Goal: Transaction & Acquisition: Book appointment/travel/reservation

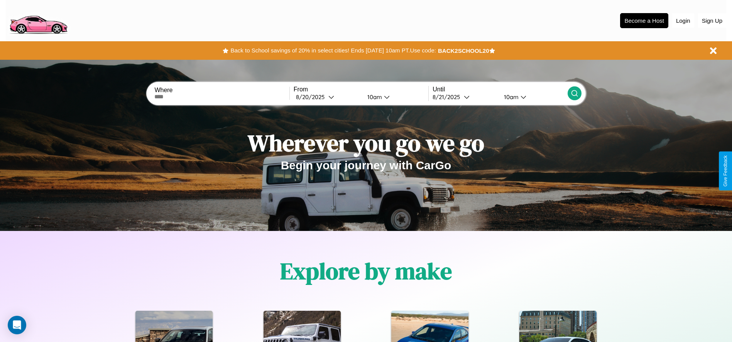
scroll to position [344, 0]
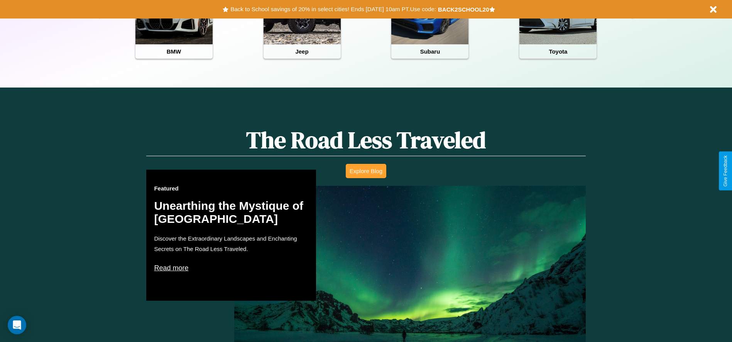
click at [366, 171] on button "Explore Blog" at bounding box center [366, 171] width 40 height 14
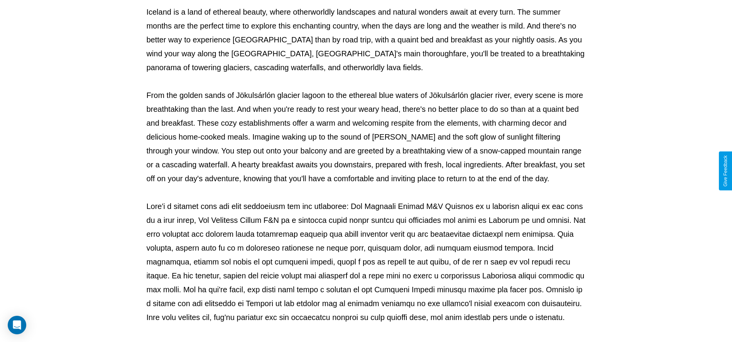
scroll to position [256, 0]
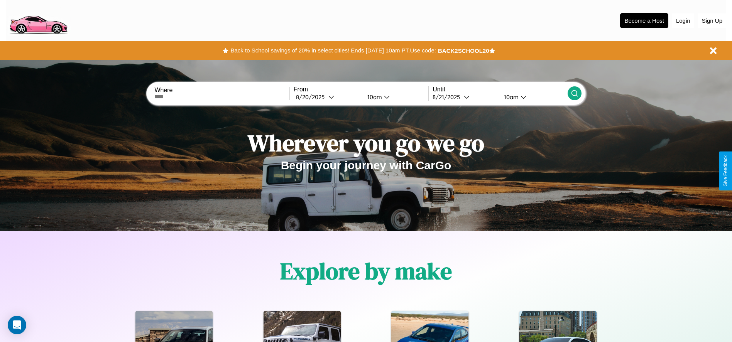
click at [222, 97] on input "text" at bounding box center [221, 97] width 135 height 6
type input "**********"
click at [327, 97] on div "8 / 20 / 2025" at bounding box center [312, 96] width 32 height 7
select select "*"
select select "****"
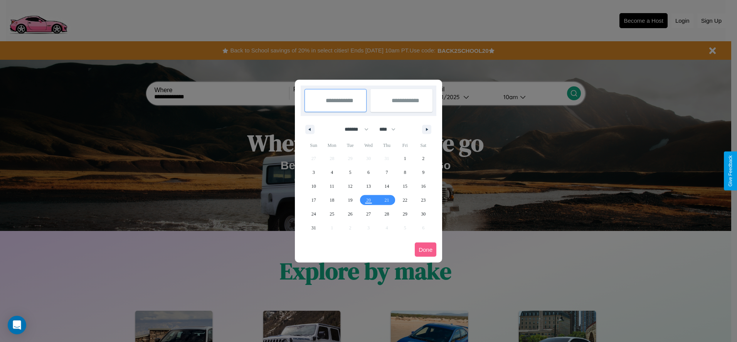
drag, startPoint x: 353, startPoint y: 129, endPoint x: 369, endPoint y: 155, distance: 29.8
click at [353, 129] on select "******* ******** ***** ***** *** **** **** ****** ********* ******* ******** **…" at bounding box center [355, 129] width 33 height 13
select select "*"
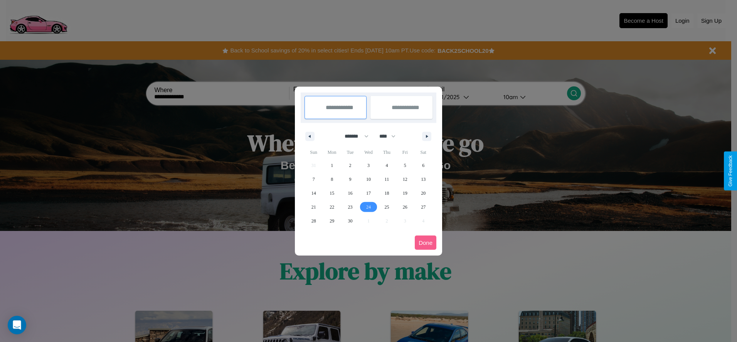
click at [368, 207] on span "24" at bounding box center [368, 207] width 5 height 14
type input "**********"
click at [350, 221] on span "30" at bounding box center [350, 221] width 5 height 14
type input "**********"
click at [426, 243] on button "Done" at bounding box center [426, 243] width 22 height 14
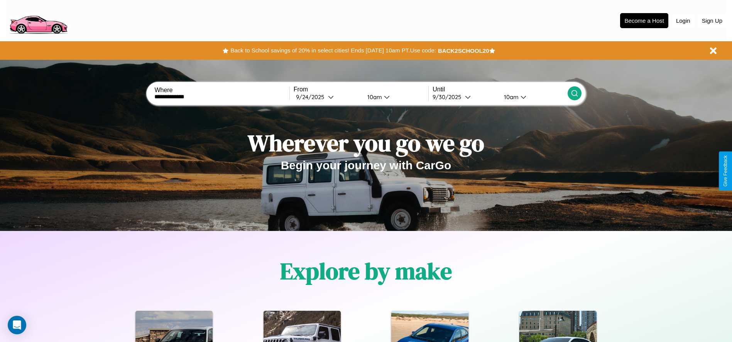
click at [373, 97] on div "10am" at bounding box center [373, 96] width 20 height 7
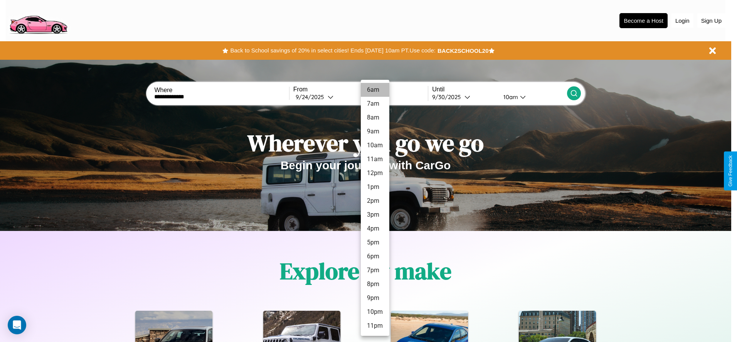
click at [375, 90] on li "6am" at bounding box center [375, 90] width 29 height 14
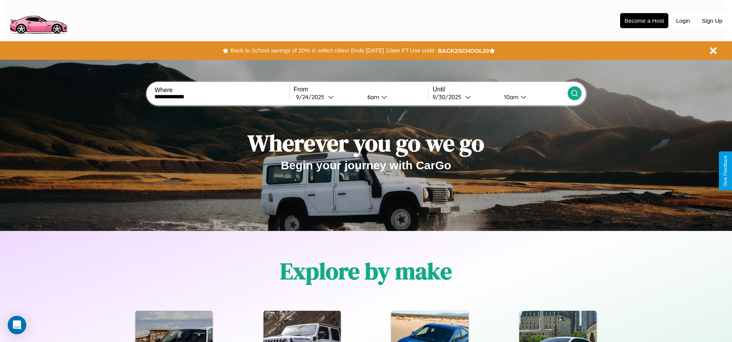
click at [574, 93] on icon at bounding box center [574, 93] width 8 height 8
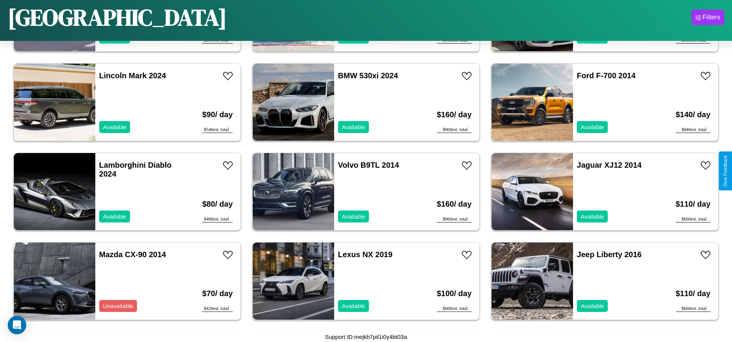
scroll to position [533, 0]
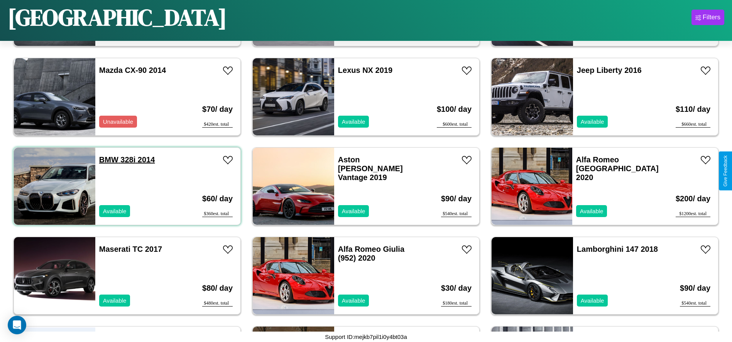
click at [108, 160] on link "BMW 328i 2014" at bounding box center [127, 159] width 56 height 8
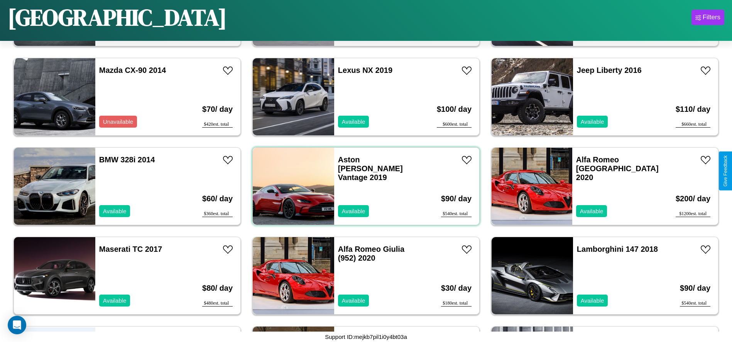
scroll to position [981, 0]
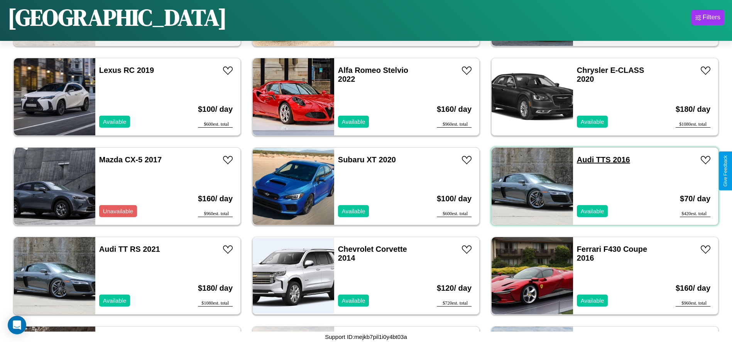
click at [580, 160] on link "Audi TTS 2016" at bounding box center [603, 159] width 53 height 8
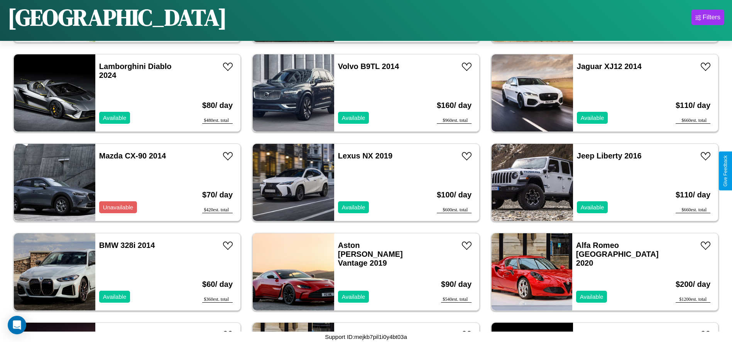
scroll to position [444, 0]
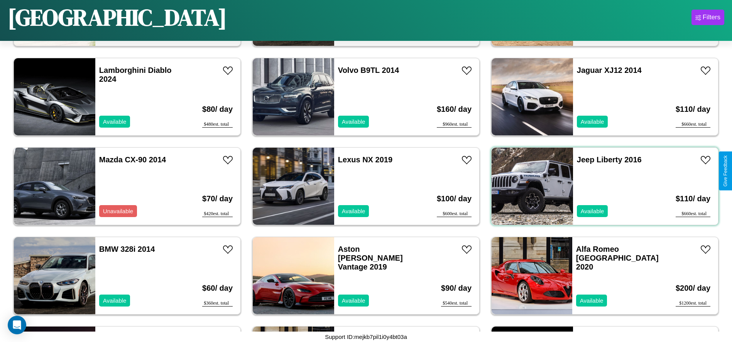
click at [600, 186] on div "Jeep Liberty 2016 Available" at bounding box center [617, 186] width 89 height 77
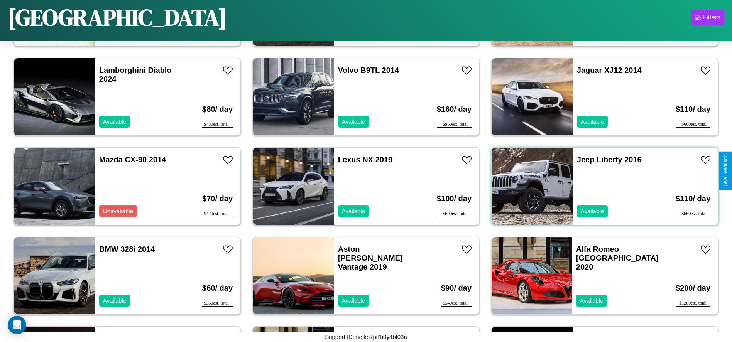
click at [600, 186] on div "Jeep Liberty 2016 Available" at bounding box center [617, 186] width 89 height 77
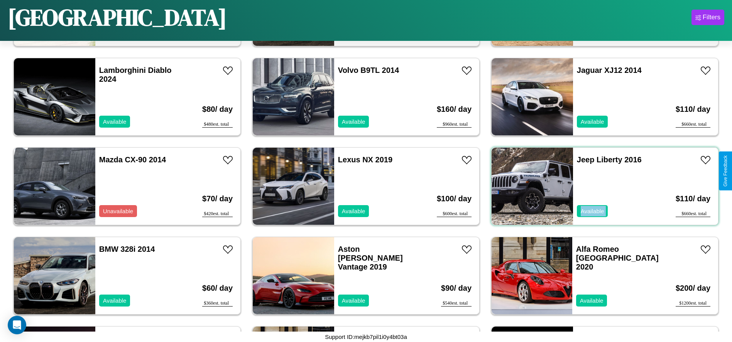
click at [600, 186] on div "Jeep Liberty 2016 Available" at bounding box center [617, 186] width 89 height 77
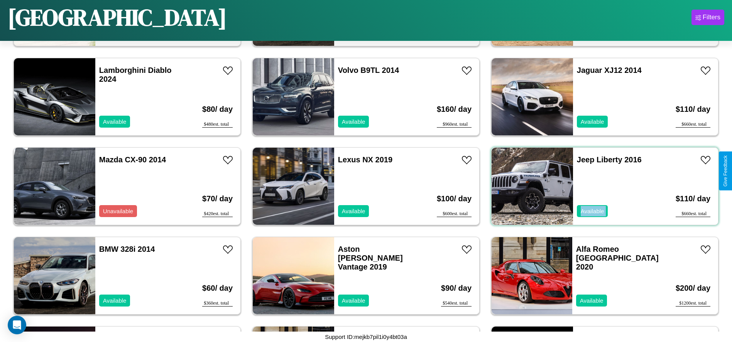
click at [600, 186] on div "Jeep Liberty 2016 Available" at bounding box center [617, 186] width 89 height 77
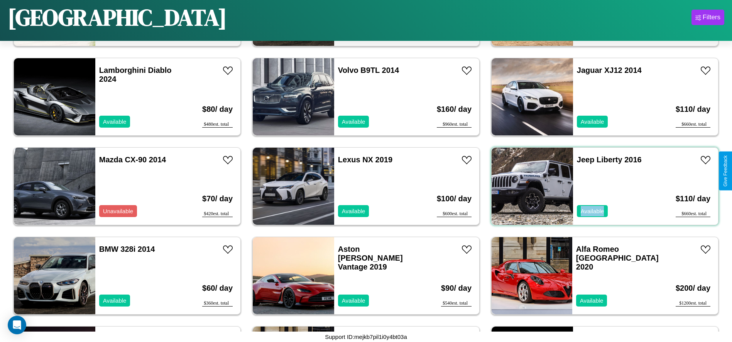
click at [600, 186] on div "Jeep Liberty 2016 Available" at bounding box center [617, 186] width 89 height 77
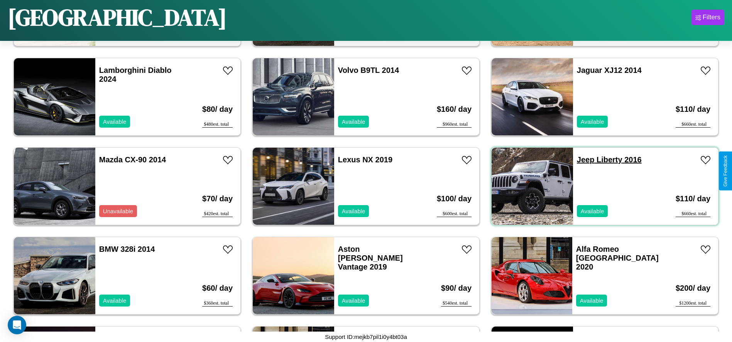
click at [580, 160] on link "Jeep Liberty 2016" at bounding box center [609, 159] width 65 height 8
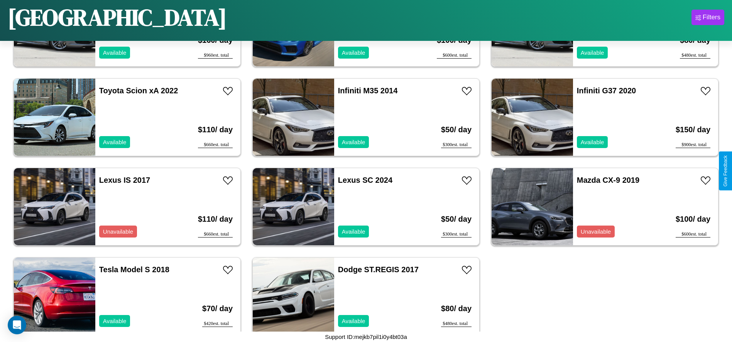
scroll to position [4288, 0]
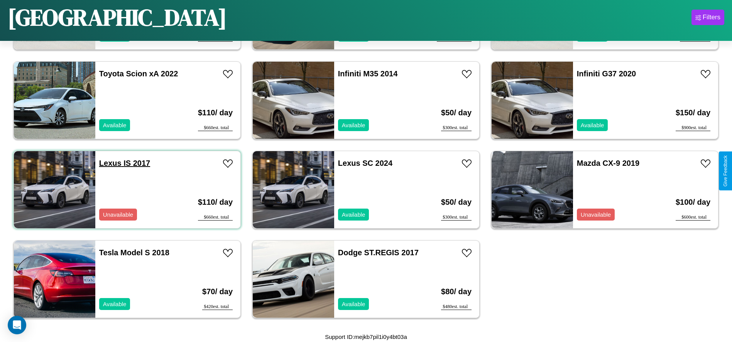
click at [109, 163] on link "Lexus IS 2017" at bounding box center [124, 163] width 51 height 8
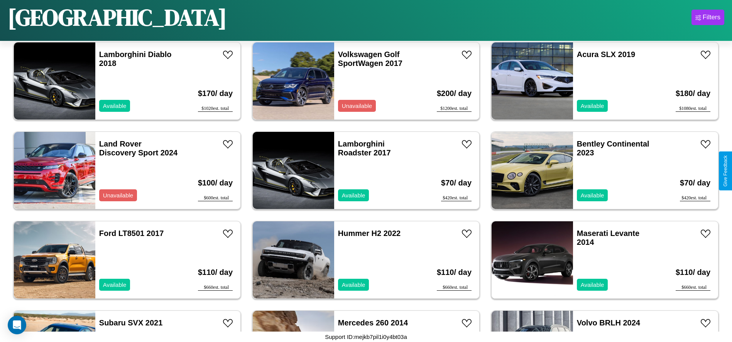
scroll to position [2681, 0]
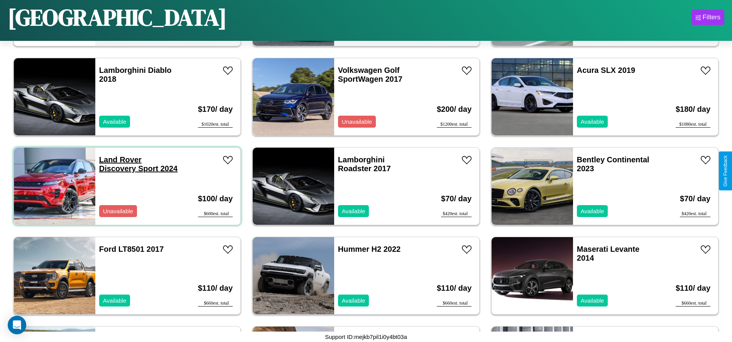
click at [119, 160] on link "Land Rover Discovery Sport 2024" at bounding box center [138, 163] width 78 height 17
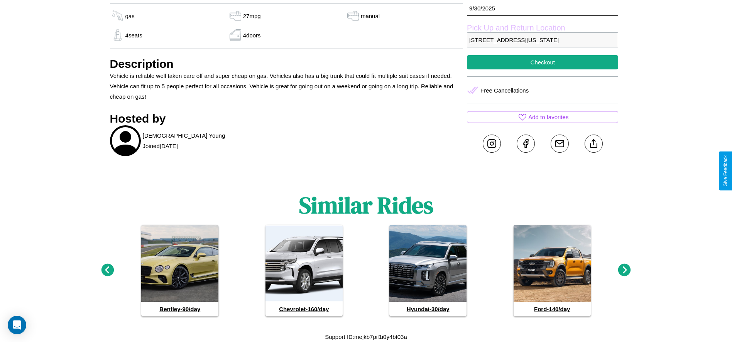
scroll to position [377, 0]
click at [624, 270] on icon at bounding box center [624, 270] width 13 height 13
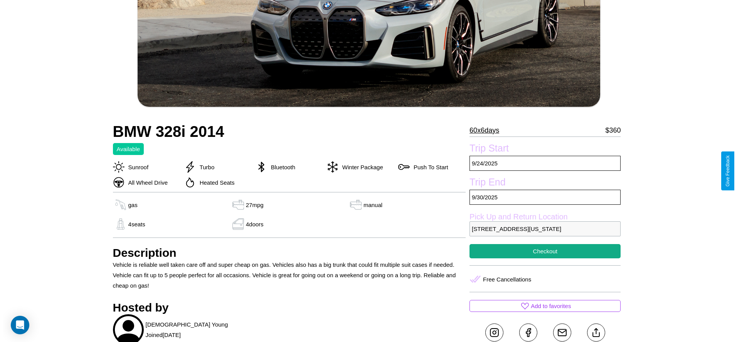
scroll to position [170, 0]
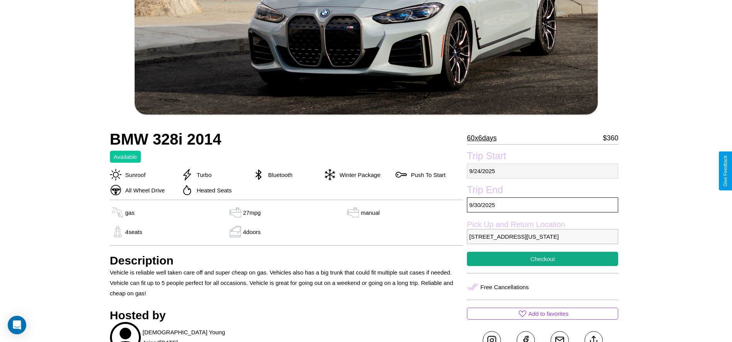
click at [542, 171] on p "[DATE]" at bounding box center [542, 171] width 151 height 15
select select "*"
select select "****"
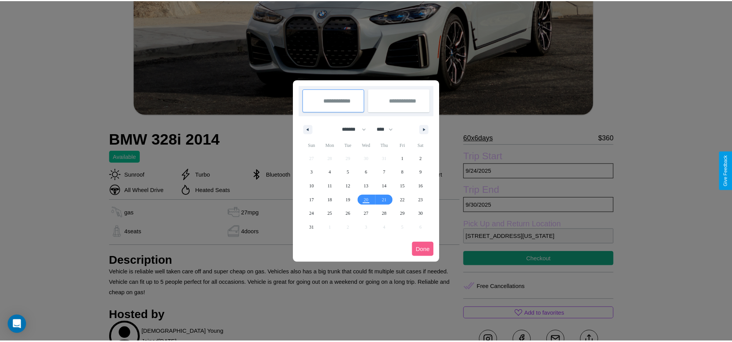
scroll to position [0, 0]
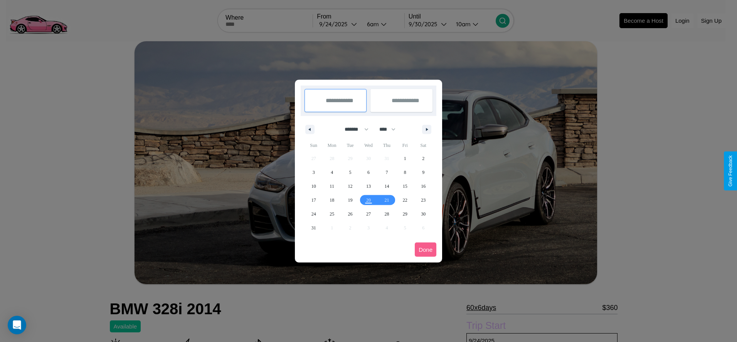
click at [339, 24] on div at bounding box center [368, 171] width 737 height 342
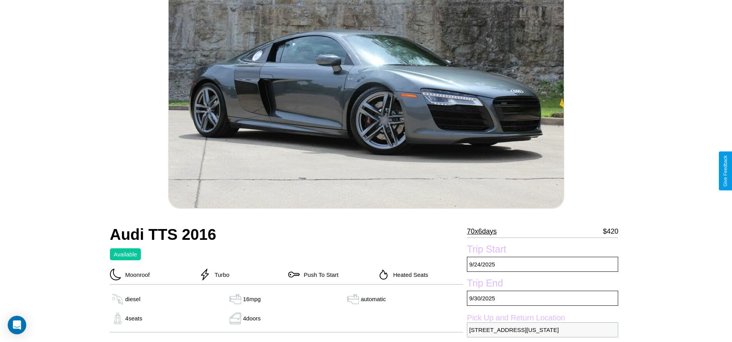
scroll to position [261, 0]
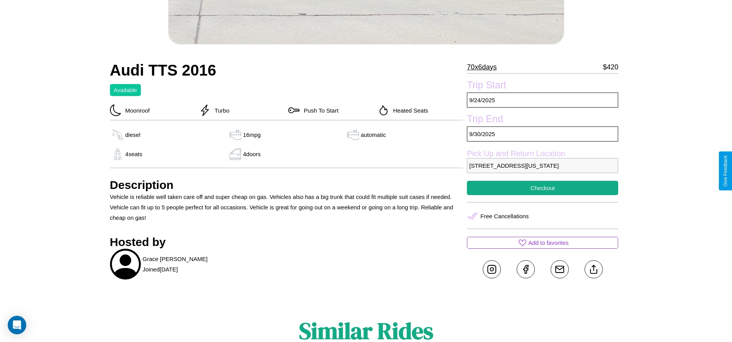
click at [542, 171] on p "1580 School Street San Francisco California 20736 United States" at bounding box center [542, 165] width 151 height 15
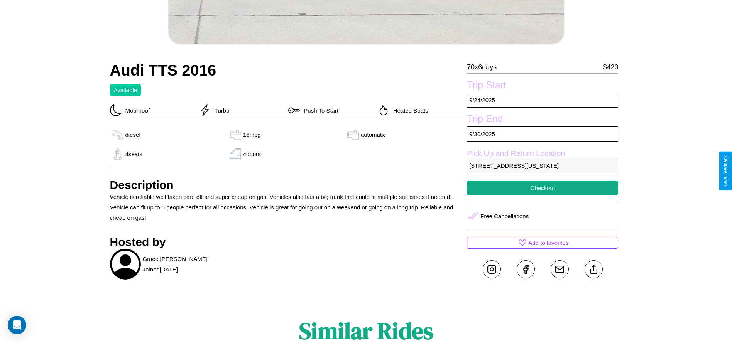
click at [542, 171] on p "1580 School Street San Francisco California 20736 United States" at bounding box center [542, 165] width 151 height 15
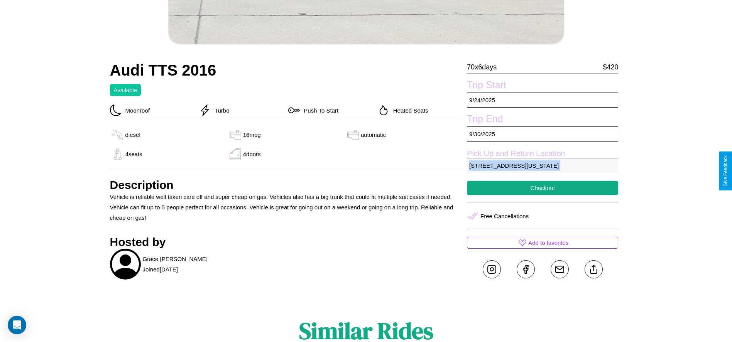
click at [542, 171] on p "1580 School Street San Francisco California 20736 United States" at bounding box center [542, 165] width 151 height 15
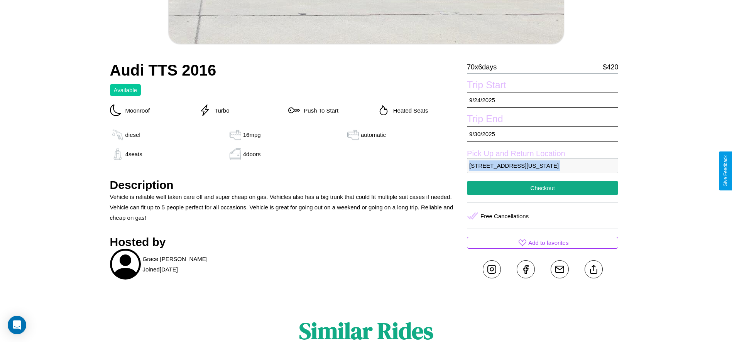
click at [542, 171] on p "1580 School Street San Francisco California 20736 United States" at bounding box center [542, 165] width 151 height 15
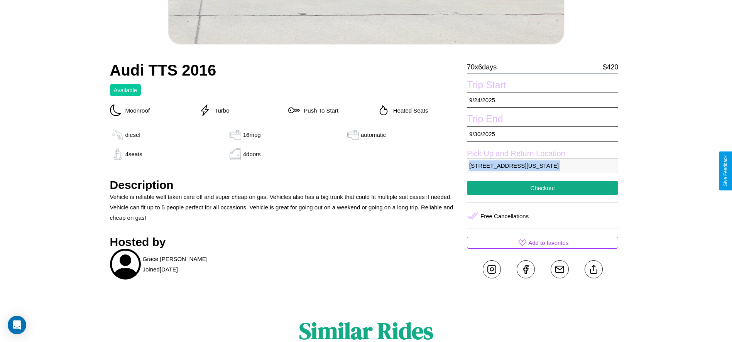
click at [542, 171] on p "1580 School Street San Francisco California 20736 United States" at bounding box center [542, 165] width 151 height 15
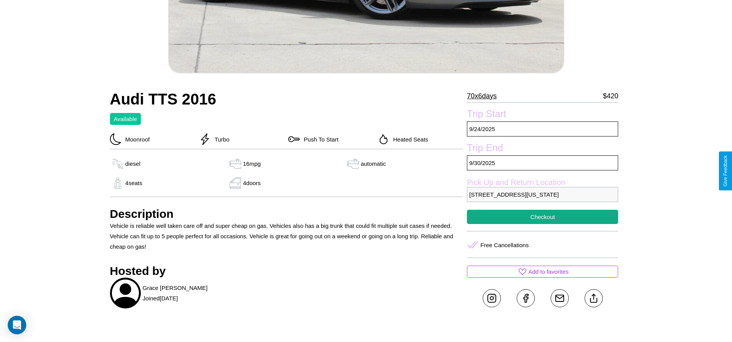
scroll to position [162, 0]
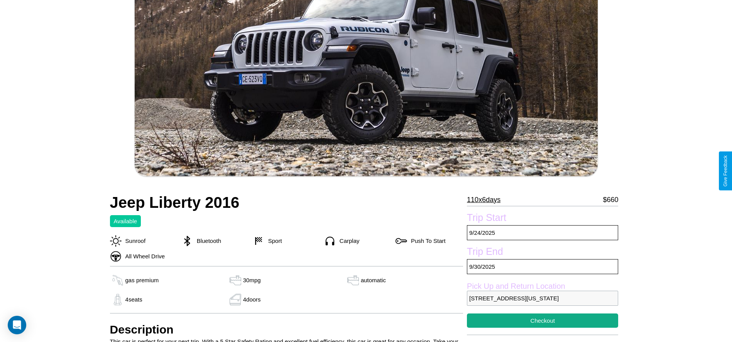
scroll to position [125, 0]
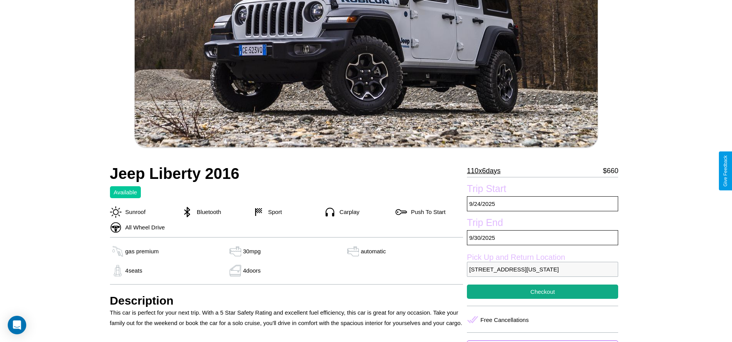
click at [486, 171] on p "110 x 6 days" at bounding box center [484, 171] width 34 height 12
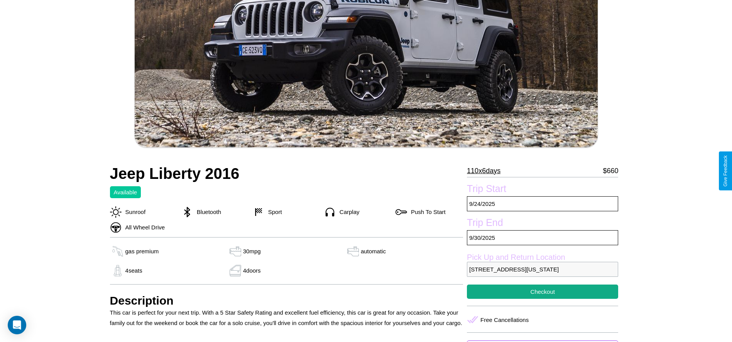
click at [486, 171] on p "110 x 6 days" at bounding box center [484, 171] width 34 height 12
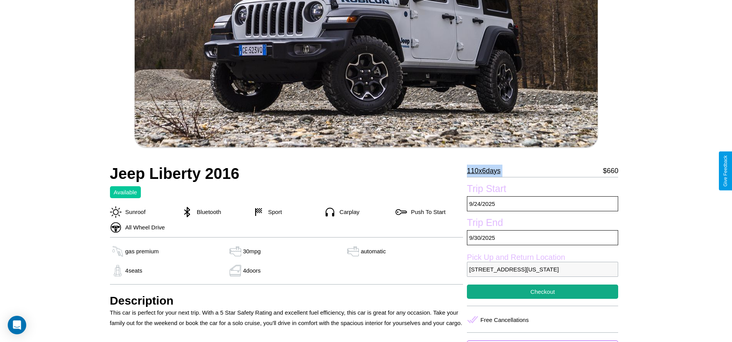
click at [486, 171] on p "110 x 6 days" at bounding box center [484, 171] width 34 height 12
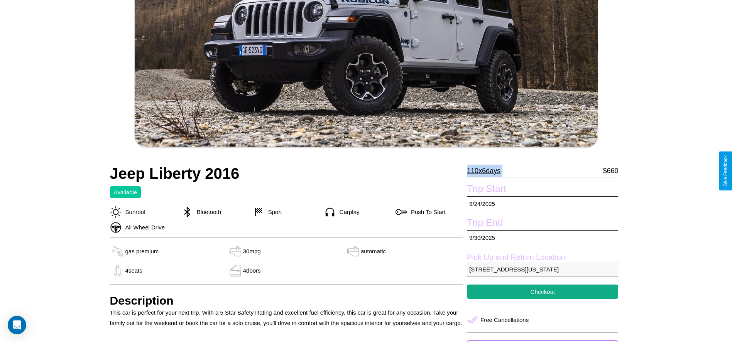
click at [486, 171] on p "110 x 6 days" at bounding box center [484, 171] width 34 height 12
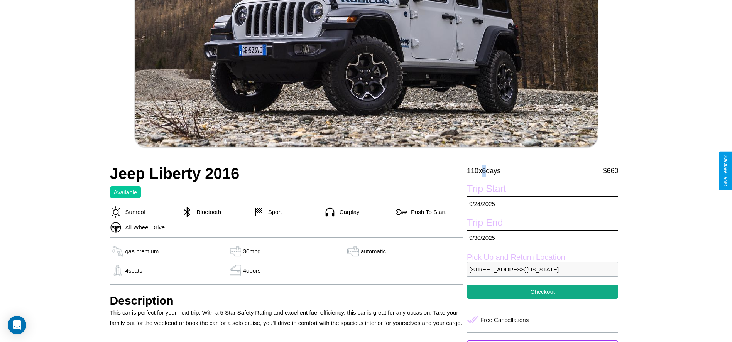
click at [486, 171] on p "110 x 6 days" at bounding box center [484, 171] width 34 height 12
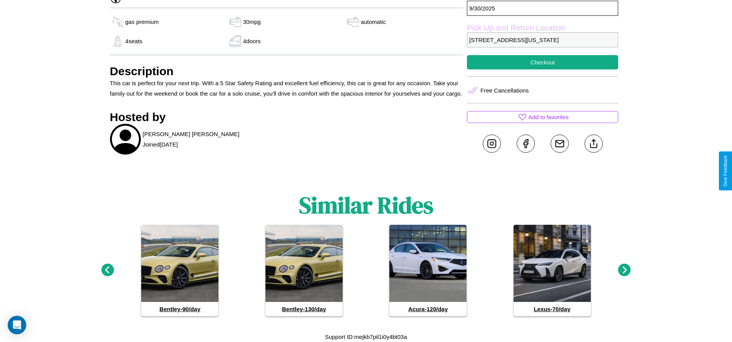
scroll to position [365, 0]
click at [624, 270] on icon at bounding box center [624, 270] width 13 height 13
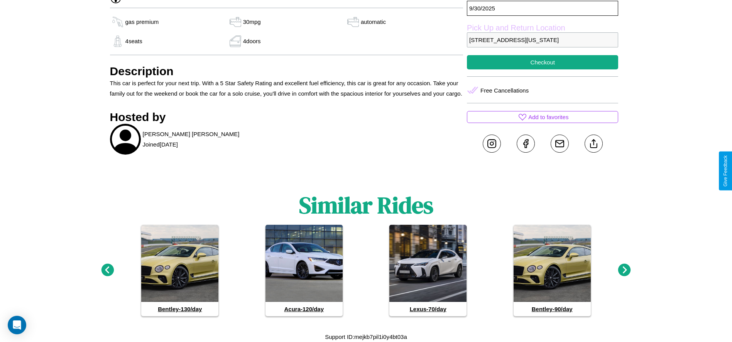
click at [624, 270] on icon at bounding box center [624, 270] width 13 height 13
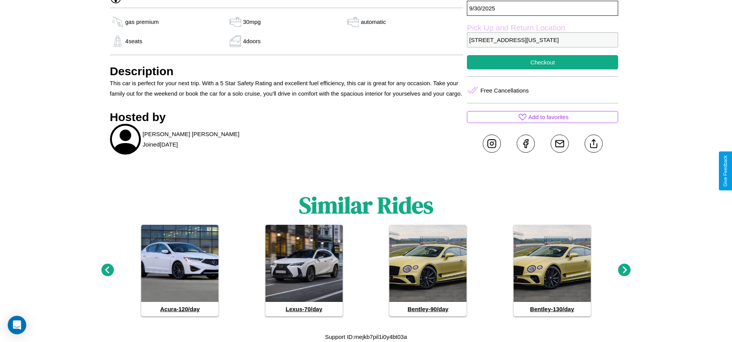
click at [624, 270] on icon at bounding box center [624, 270] width 13 height 13
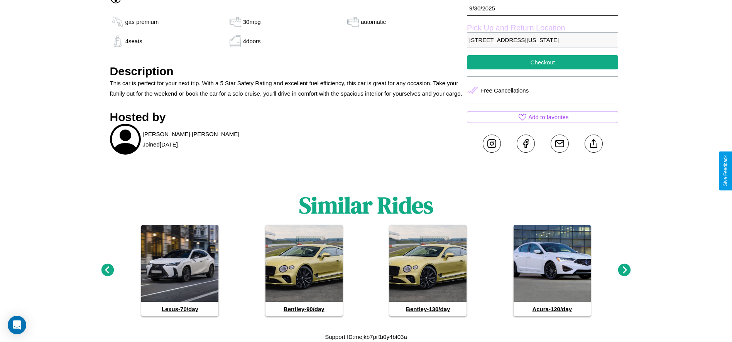
click at [624, 270] on icon at bounding box center [624, 270] width 13 height 13
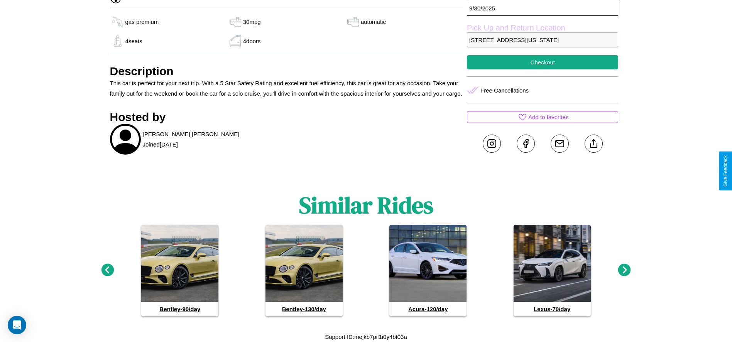
click at [624, 270] on icon at bounding box center [624, 270] width 13 height 13
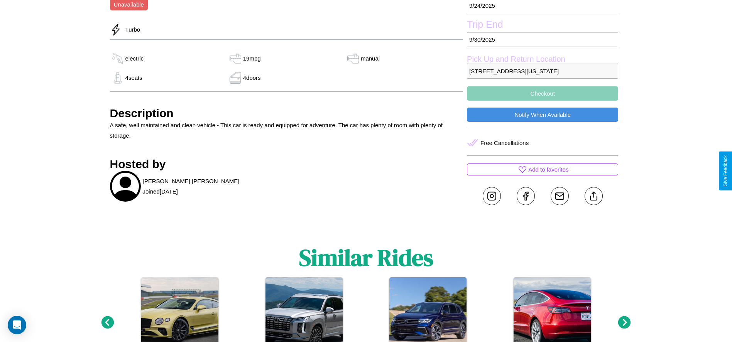
scroll to position [266, 0]
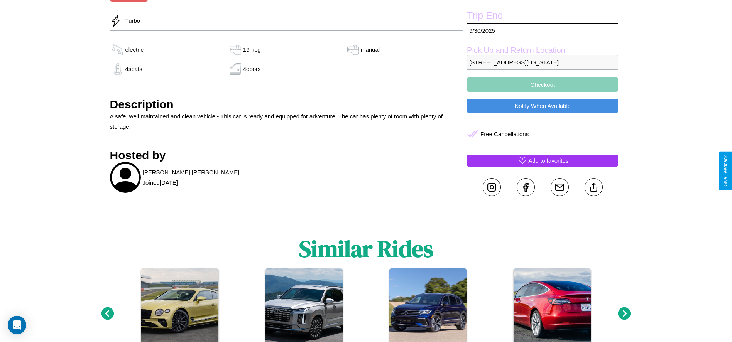
click at [542, 166] on p "Add to favorites" at bounding box center [548, 160] width 40 height 10
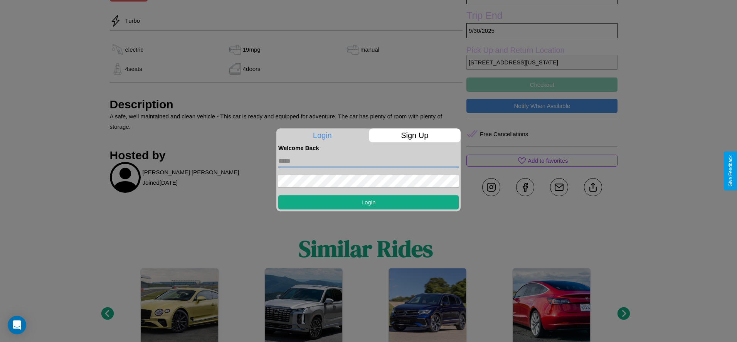
click at [369, 161] on input "text" at bounding box center [368, 161] width 181 height 12
type input "**********"
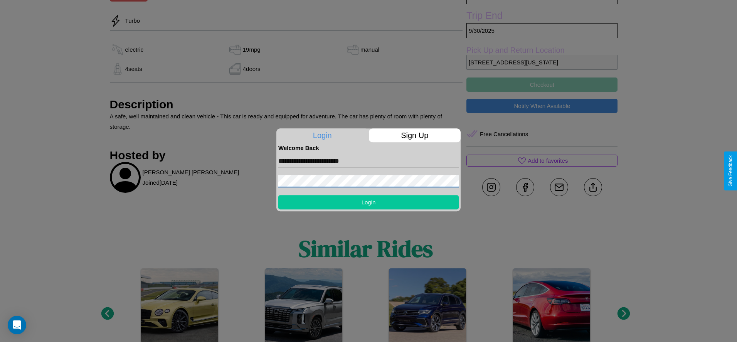
click at [369, 202] on button "Login" at bounding box center [368, 202] width 181 height 14
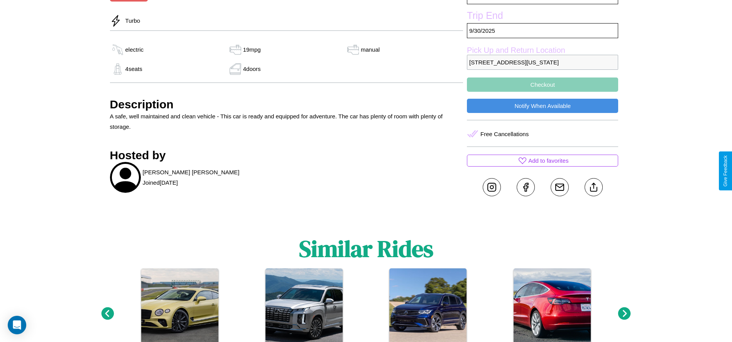
scroll to position [190, 0]
